Goal: Answer question/provide support: Share knowledge or assist other users

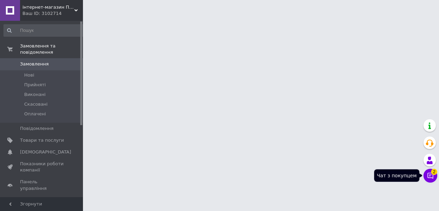
click at [433, 176] on icon at bounding box center [430, 175] width 7 height 7
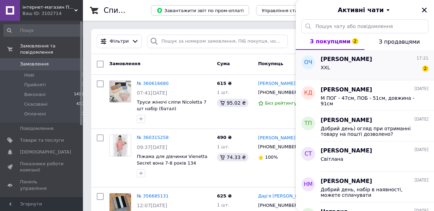
click at [378, 60] on div "[PERSON_NAME] 17:21" at bounding box center [375, 59] width 108 height 8
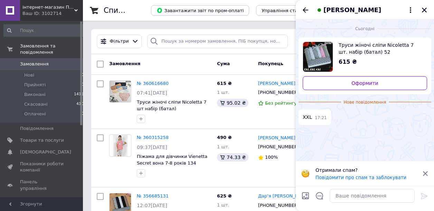
click at [359, 45] on span "Труси жіночі сліпи Nicoletta 7 шт. набір (батал) 52" at bounding box center [380, 49] width 83 height 14
click at [337, 195] on textarea at bounding box center [372, 196] width 85 height 14
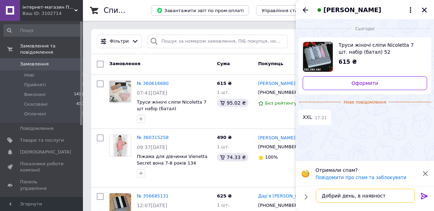
type textarea "Добрий день, в наявності"
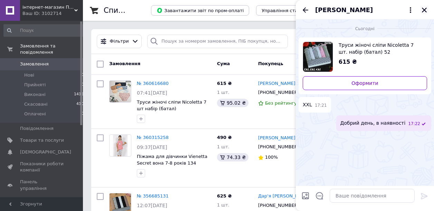
click at [425, 10] on icon "Закрити" at bounding box center [424, 10] width 5 height 5
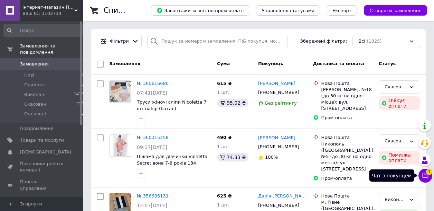
click at [425, 176] on icon at bounding box center [425, 175] width 7 height 7
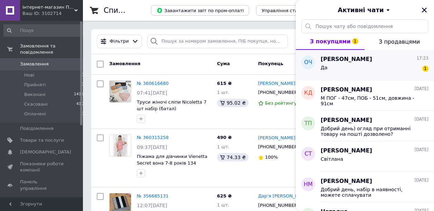
click at [367, 66] on div "Да 1" at bounding box center [375, 68] width 108 height 11
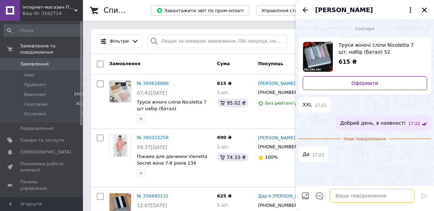
click at [337, 196] on textarea at bounding box center [372, 196] width 85 height 14
type textarea "так, розмір XXL в наявності"
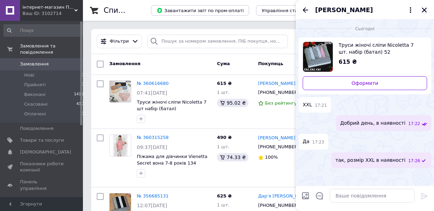
click at [424, 8] on icon "Закрити" at bounding box center [425, 10] width 6 height 6
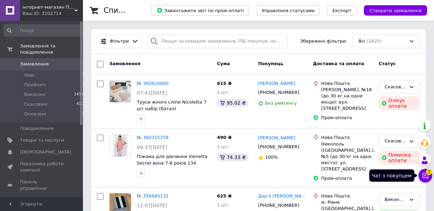
click at [428, 174] on icon at bounding box center [425, 175] width 7 height 7
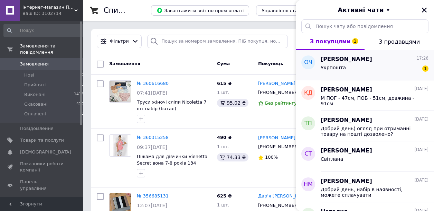
click at [372, 64] on div "Укрпошта 1" at bounding box center [375, 68] width 108 height 11
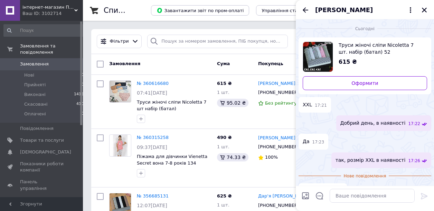
scroll to position [16, 0]
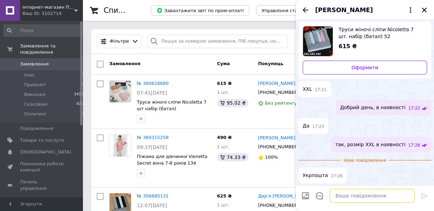
click at [336, 195] on textarea at bounding box center [372, 196] width 85 height 14
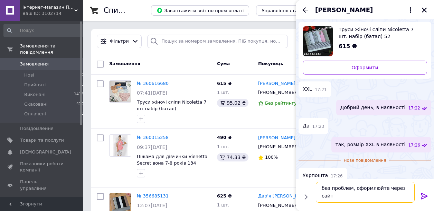
scroll to position [0, 0]
click at [343, 196] on textarea "без проблем, оформлюйте через сайт та споачуйте" at bounding box center [365, 192] width 99 height 21
type textarea "без проблем, оформлюйте через сайт та сплачуйте"
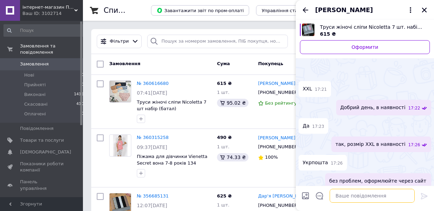
scroll to position [35, 0]
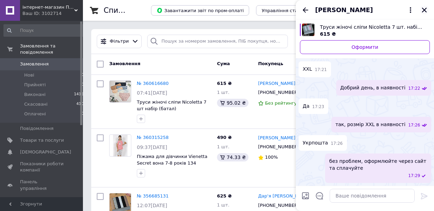
click at [425, 11] on icon "Закрити" at bounding box center [425, 10] width 6 height 6
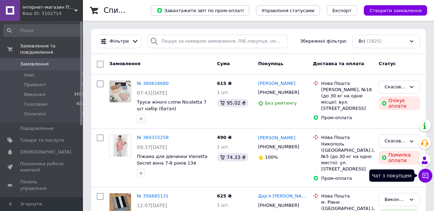
click at [426, 174] on icon at bounding box center [425, 175] width 7 height 7
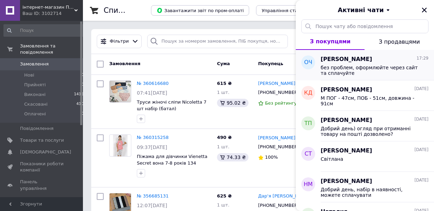
click at [336, 68] on span "без проблем, оформлюйте через сайт та сплачуйте" at bounding box center [370, 70] width 98 height 11
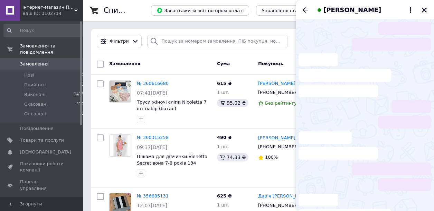
scroll to position [35, 0]
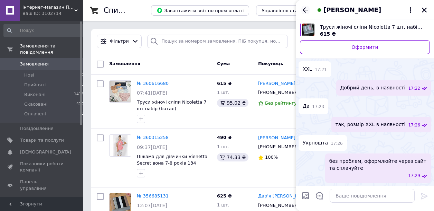
click at [304, 10] on icon "Назад" at bounding box center [306, 9] width 6 height 5
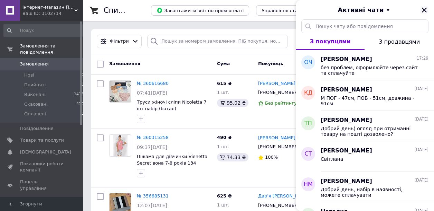
click at [422, 9] on icon "Закрити" at bounding box center [425, 10] width 6 height 6
